Goal: Obtain resource: Download file/media

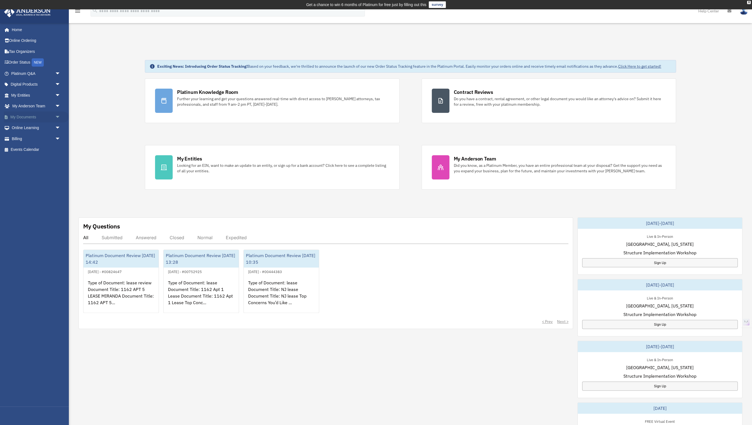
click at [29, 117] on link "My Documents arrow_drop_down" at bounding box center [36, 116] width 65 height 11
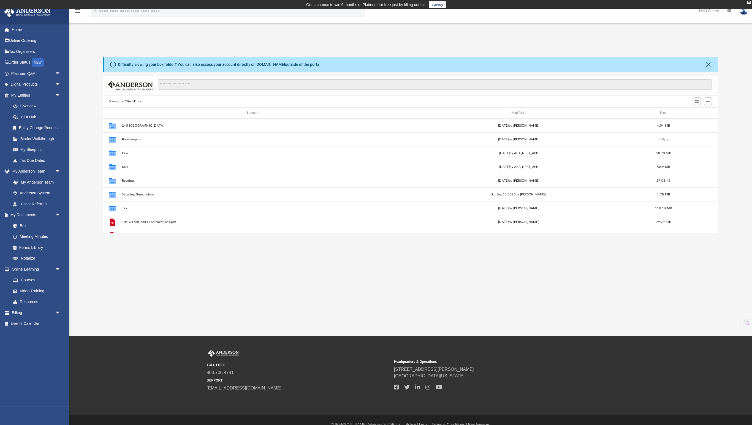
scroll to position [125, 614]
click at [190, 122] on div "Collaborated Folder 245 [PERSON_NAME] [DATE] by [PERSON_NAME] 4.04 MB" at bounding box center [410, 126] width 615 height 14
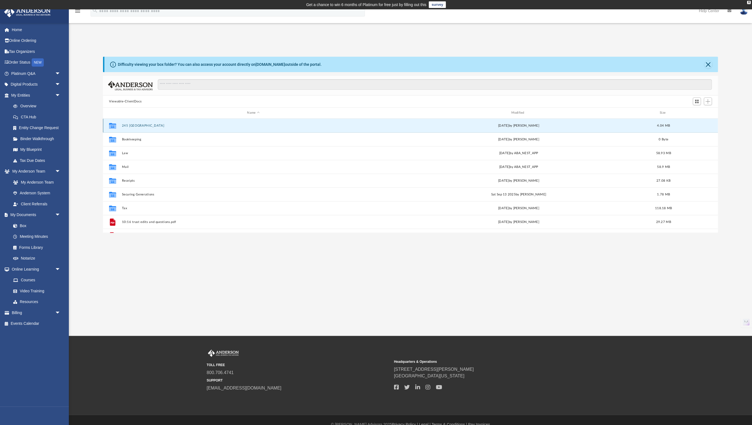
click at [190, 122] on div "Collaborated Folder 245 [PERSON_NAME] [DATE] by [PERSON_NAME] 4.04 MB" at bounding box center [410, 126] width 615 height 14
click at [190, 122] on div "Collaborated Folder 245 Montgomery Tue Feb 11 2025 by Jani White 4.04 MB" at bounding box center [410, 126] width 615 height 14
click at [143, 126] on button "245 Montgomery" at bounding box center [253, 126] width 263 height 4
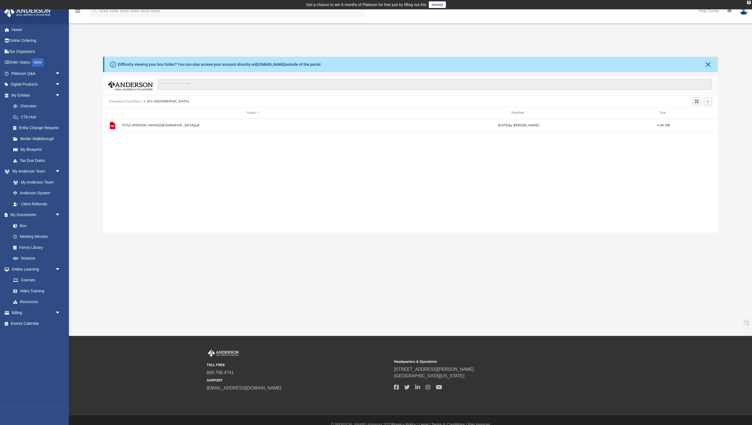
click at [127, 101] on button "Viewable-ClientDocs" at bounding box center [125, 101] width 32 height 5
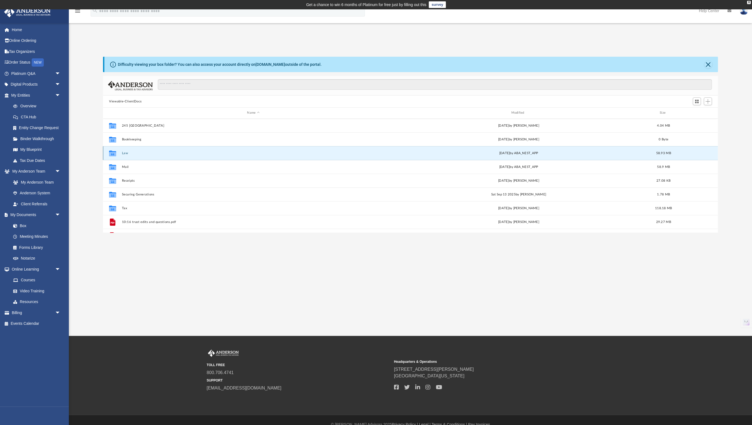
click at [145, 152] on button "Law" at bounding box center [253, 153] width 263 height 4
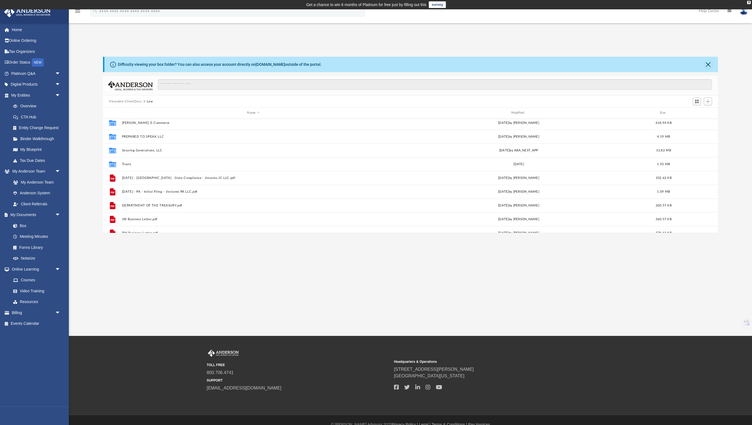
scroll to position [141, 0]
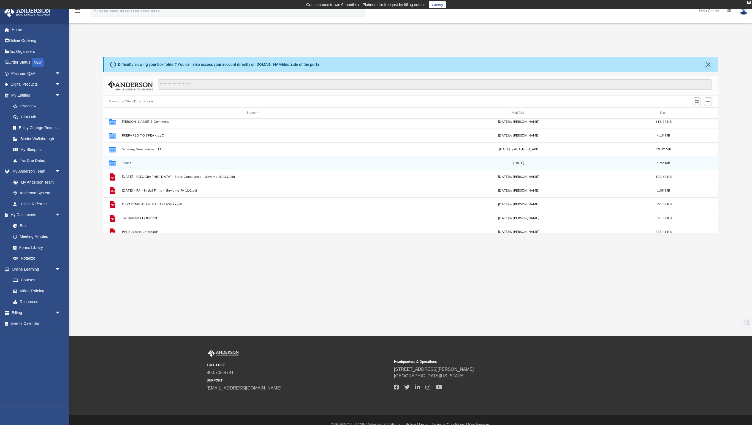
click at [171, 162] on button "Trusts" at bounding box center [253, 163] width 263 height 4
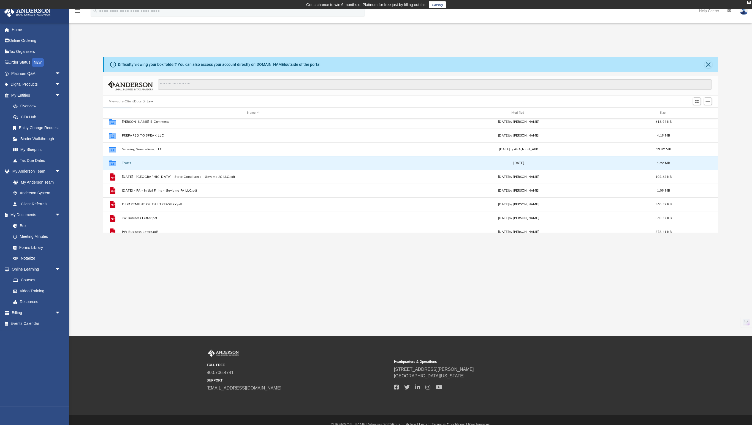
scroll to position [0, 0]
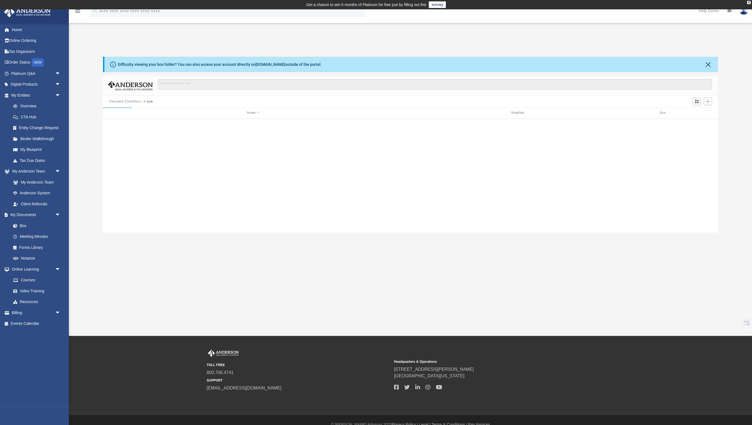
click at [171, 162] on div "Collaborated Folder My Milly Dreams, LLC Fri Jan 31 2025 by Cat Hernandez Sarmi…" at bounding box center [410, 176] width 615 height 114
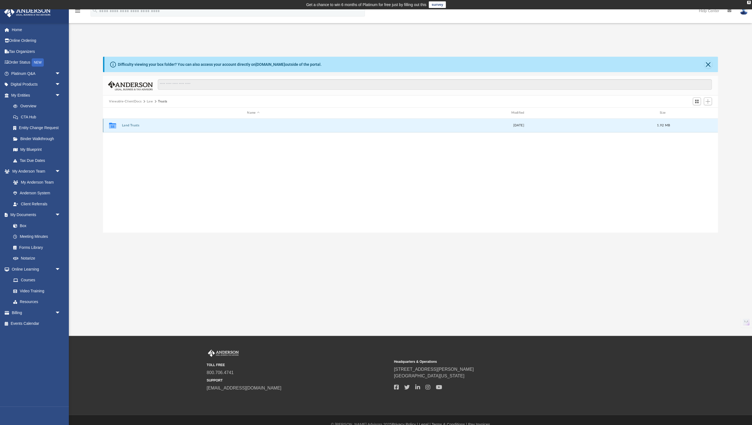
click at [135, 124] on button "Land Trusts" at bounding box center [253, 126] width 263 height 4
click at [135, 124] on button "Land Trust - 245 Montgomery Trust" at bounding box center [253, 126] width 263 height 4
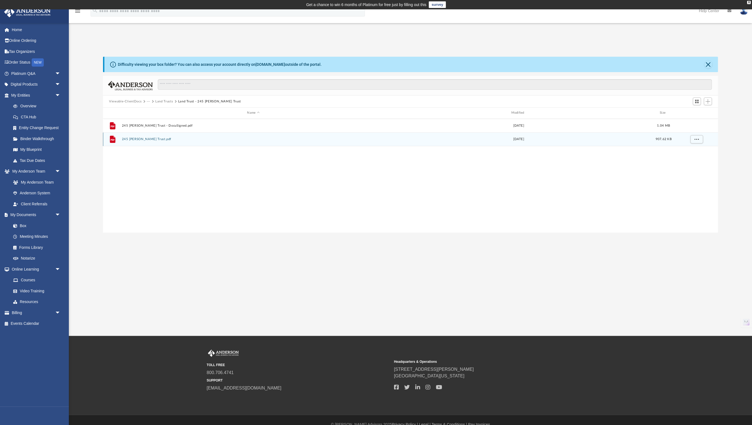
click at [148, 138] on button "245 Montgomery Trust.pdf" at bounding box center [253, 139] width 263 height 4
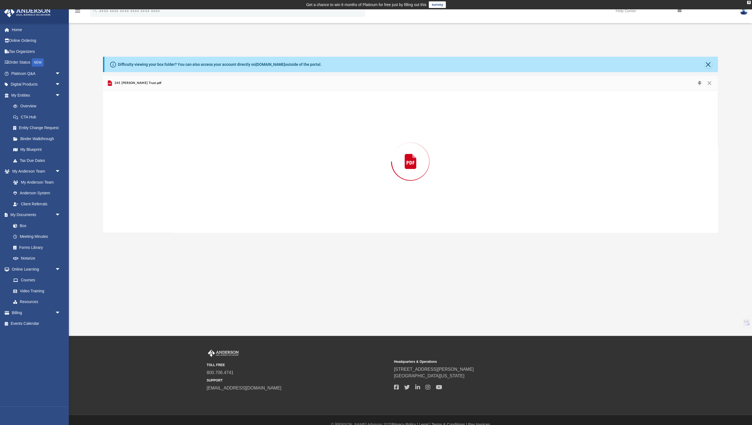
click at [148, 138] on div "Preview" at bounding box center [410, 162] width 615 height 142
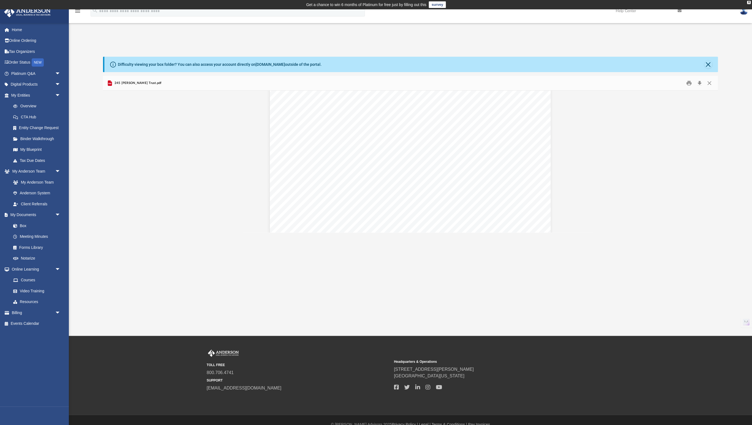
scroll to position [2083, 0]
click at [706, 63] on button "Close" at bounding box center [708, 65] width 8 height 8
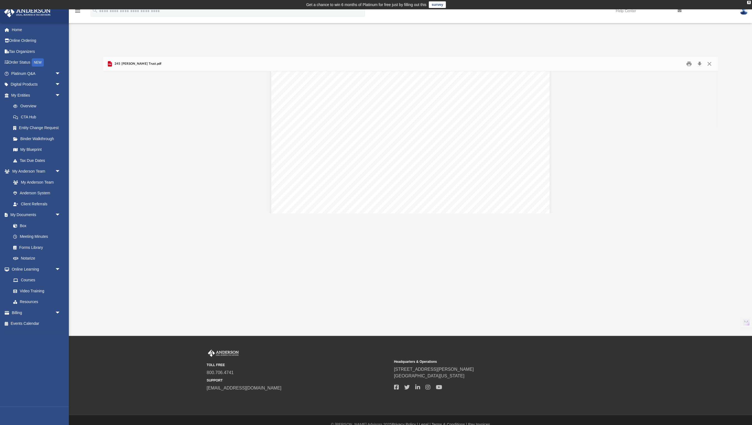
scroll to position [0, 0]
click at [706, 61] on button "Close" at bounding box center [709, 64] width 10 height 9
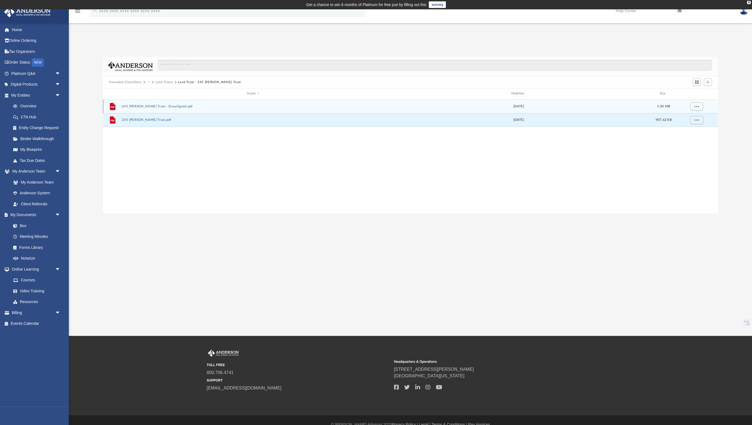
click at [174, 105] on button "245 Montgomery Trust - DocuSigned.pdf" at bounding box center [253, 107] width 263 height 4
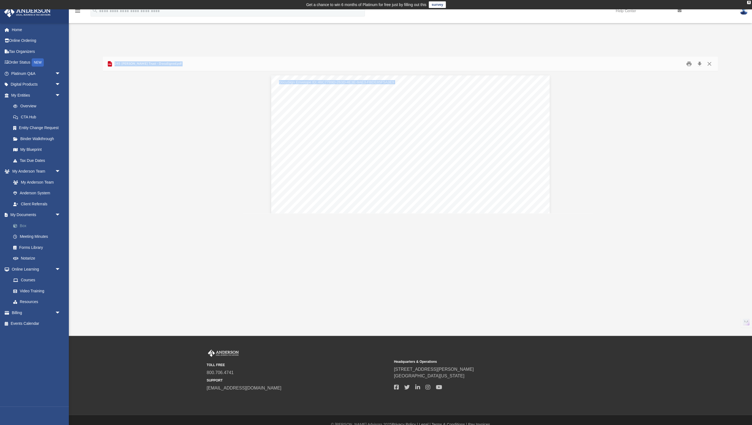
click at [28, 225] on link "Box" at bounding box center [38, 225] width 61 height 11
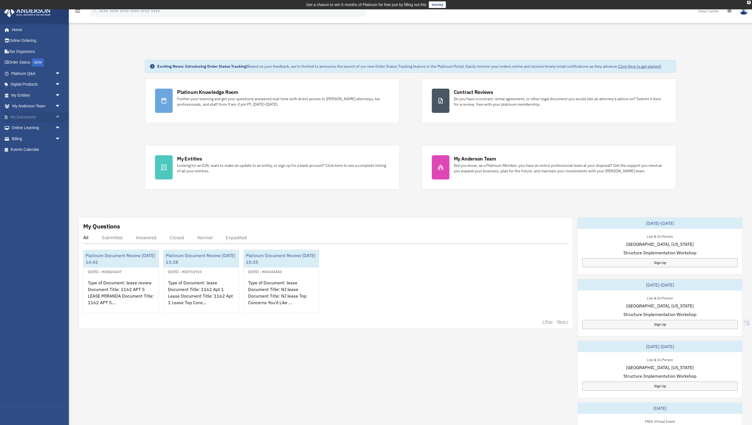
click at [37, 116] on link "My Documents arrow_drop_down" at bounding box center [36, 116] width 65 height 11
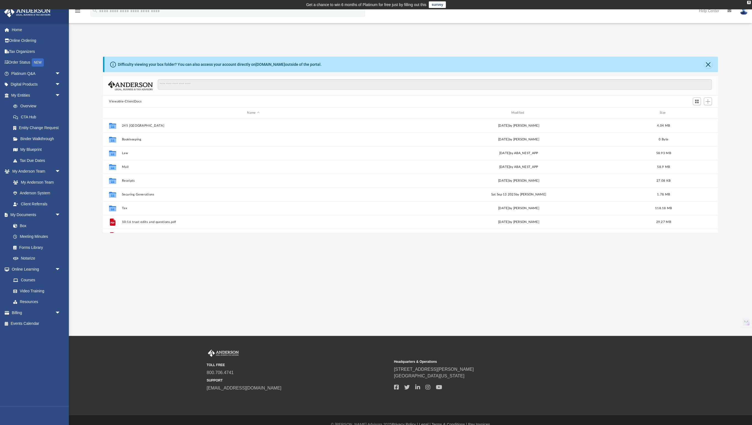
scroll to position [125, 614]
click at [201, 86] on input "Search files and folders" at bounding box center [435, 84] width 554 height 10
type input "**********"
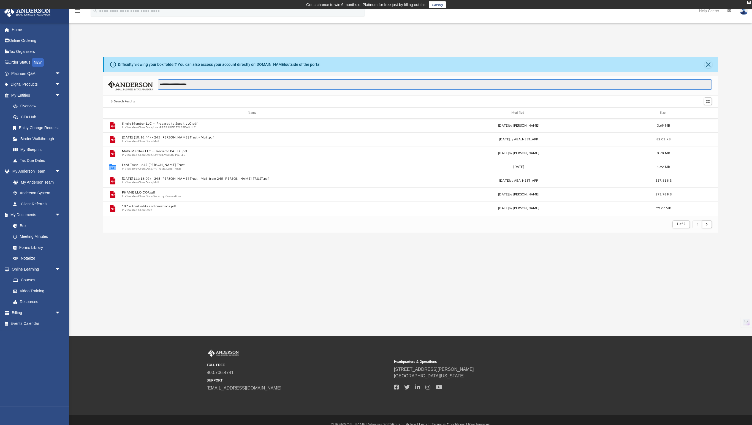
scroll to position [0, 0]
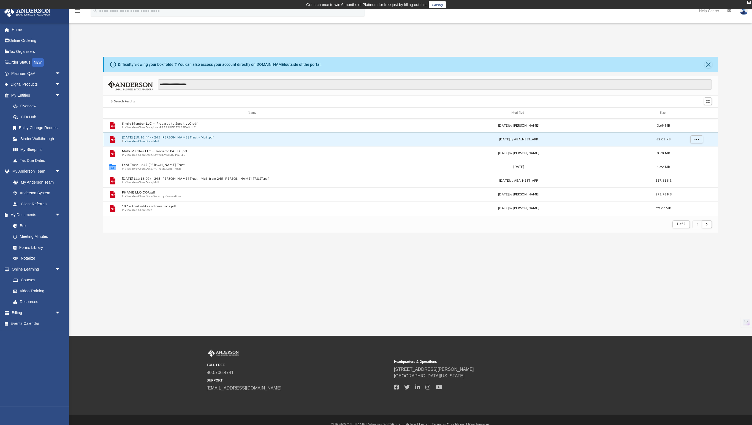
click at [142, 136] on button "2025.09.02 (10:16:44) - 245 Montgomery Trust - Mail.pdf" at bounding box center [253, 138] width 263 height 4
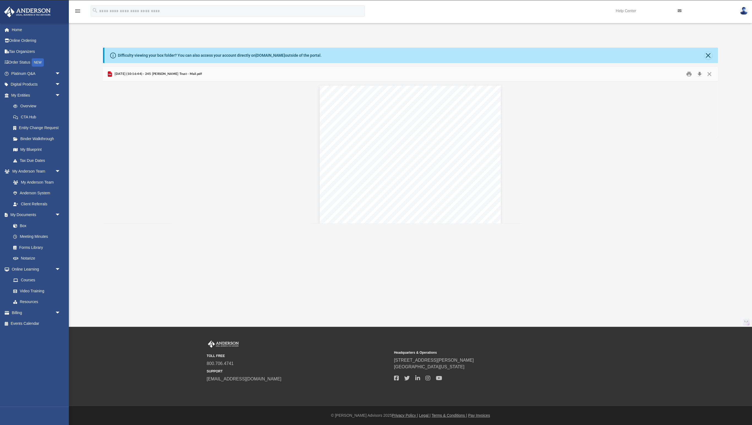
scroll to position [0, 0]
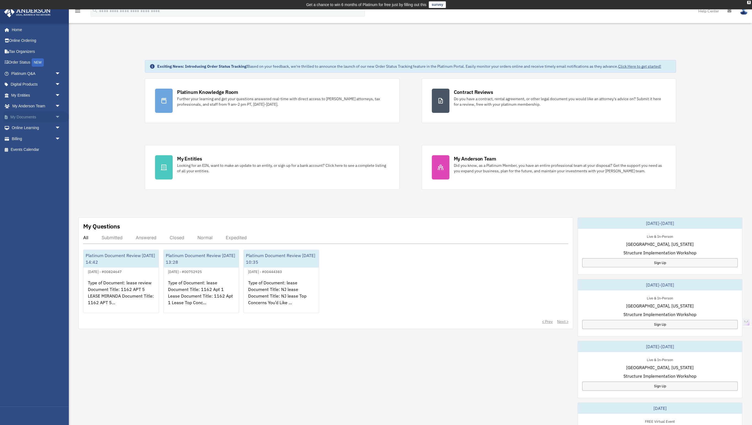
click at [36, 115] on link "My Documents arrow_drop_down" at bounding box center [36, 116] width 65 height 11
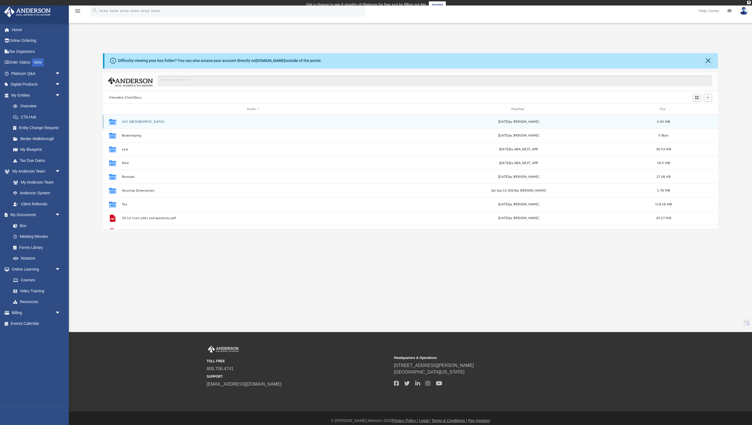
scroll to position [125, 614]
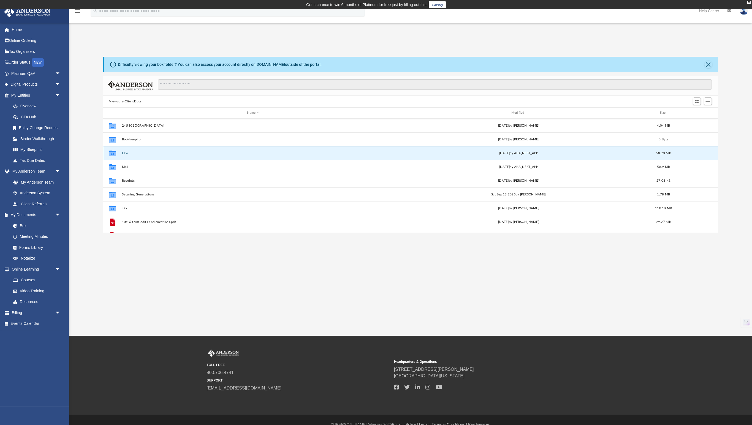
click at [129, 154] on button "Law" at bounding box center [253, 153] width 263 height 4
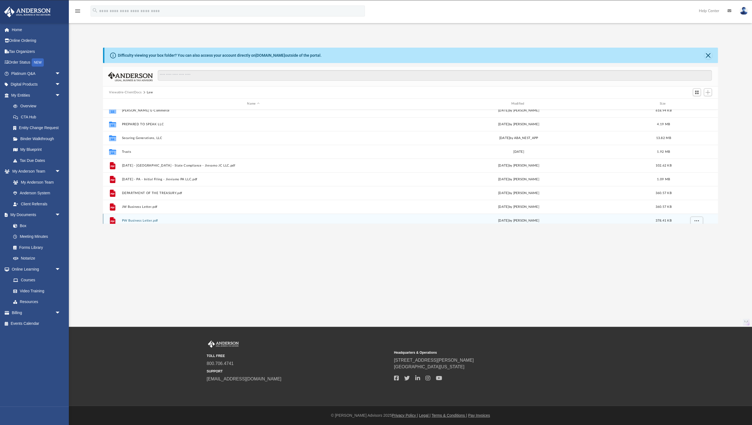
scroll to position [132, 0]
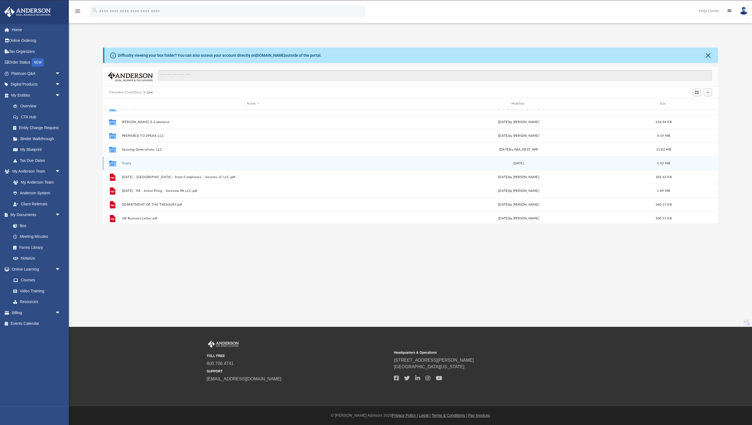
click at [147, 165] on div "Collaborated Folder Trusts [DATE] 1.92 MB" at bounding box center [410, 163] width 615 height 14
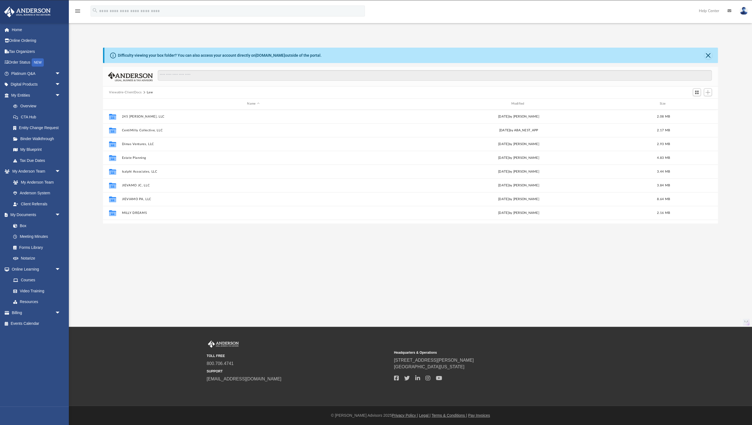
scroll to position [0, 0]
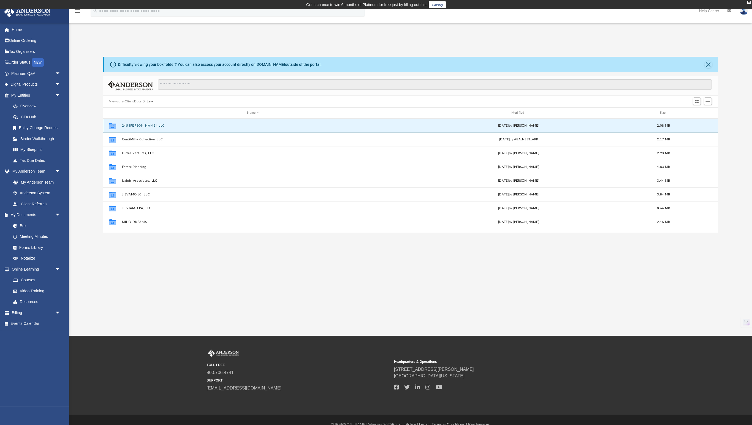
click at [154, 127] on button "245 [PERSON_NAME], LLC" at bounding box center [253, 126] width 263 height 4
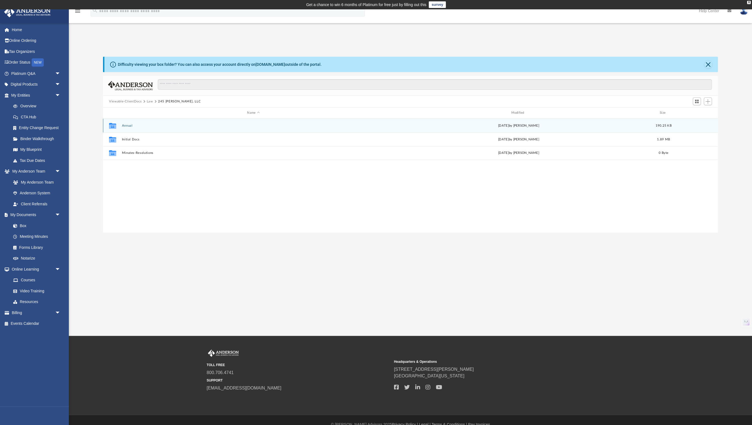
click at [140, 124] on button "Annual" at bounding box center [253, 126] width 263 height 4
click at [152, 125] on button "245 [PERSON_NAME], LLC - Filed NJ Annual Report 2024.pdf" at bounding box center [253, 126] width 263 height 4
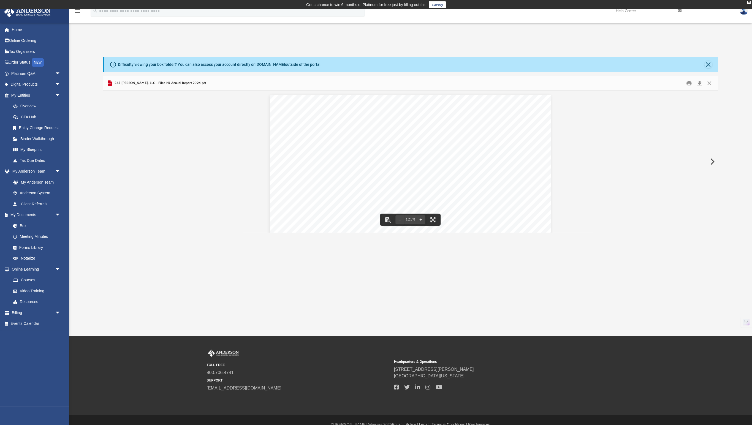
click at [186, 84] on span "245 [PERSON_NAME], LLC - Filed NJ Annual Report 2024.pdf" at bounding box center [159, 83] width 93 height 5
click at [231, 78] on div "245 [PERSON_NAME], LLC - Filed NJ Annual Report 2024.pdf" at bounding box center [410, 83] width 615 height 15
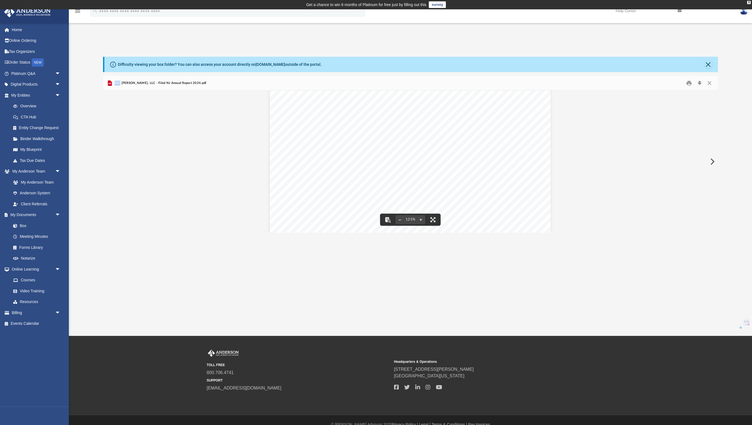
scroll to position [58, 0]
